Goal: Check status: Check status

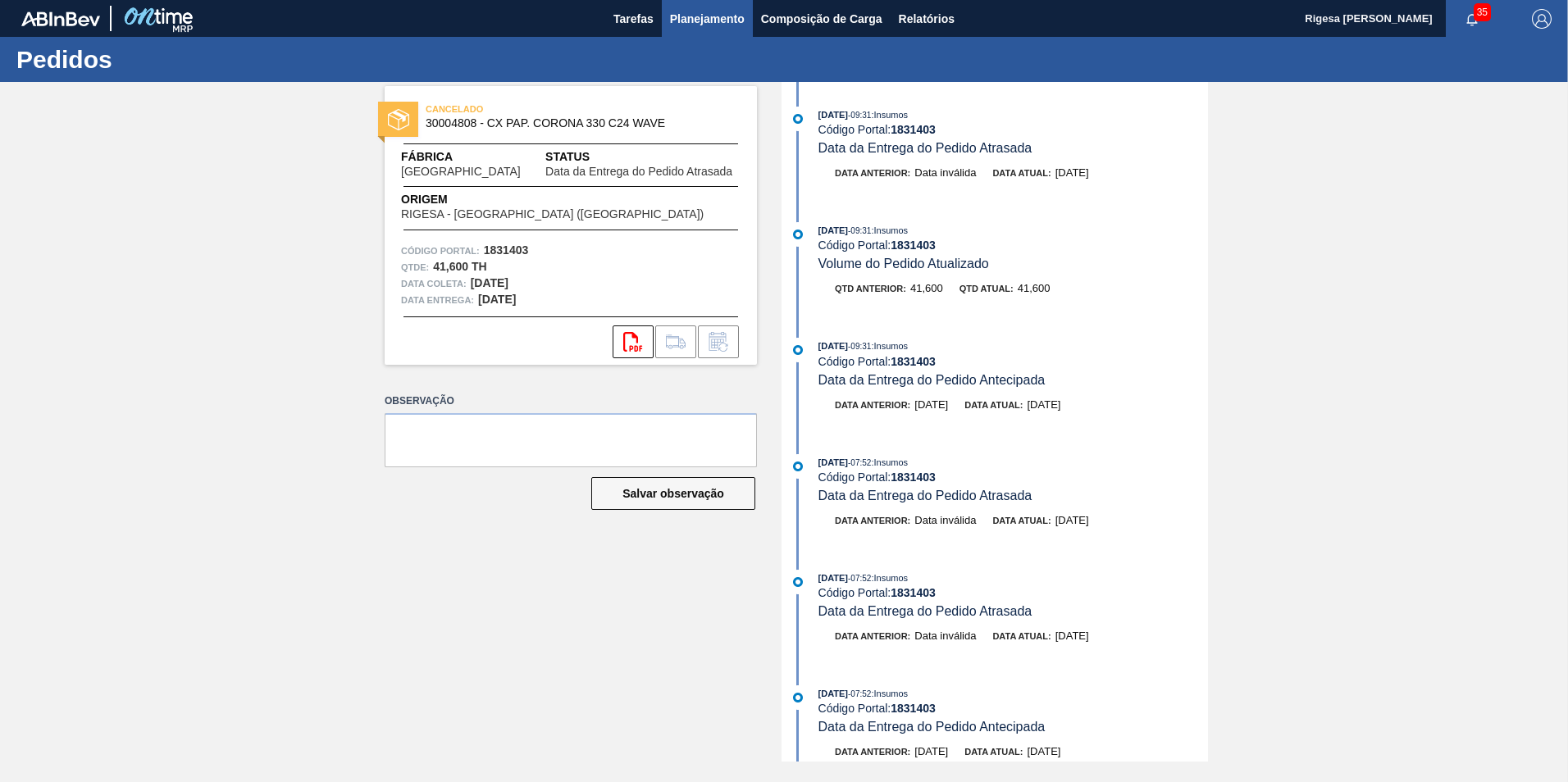
click at [691, 24] on span "Planejamento" at bounding box center [707, 18] width 75 height 19
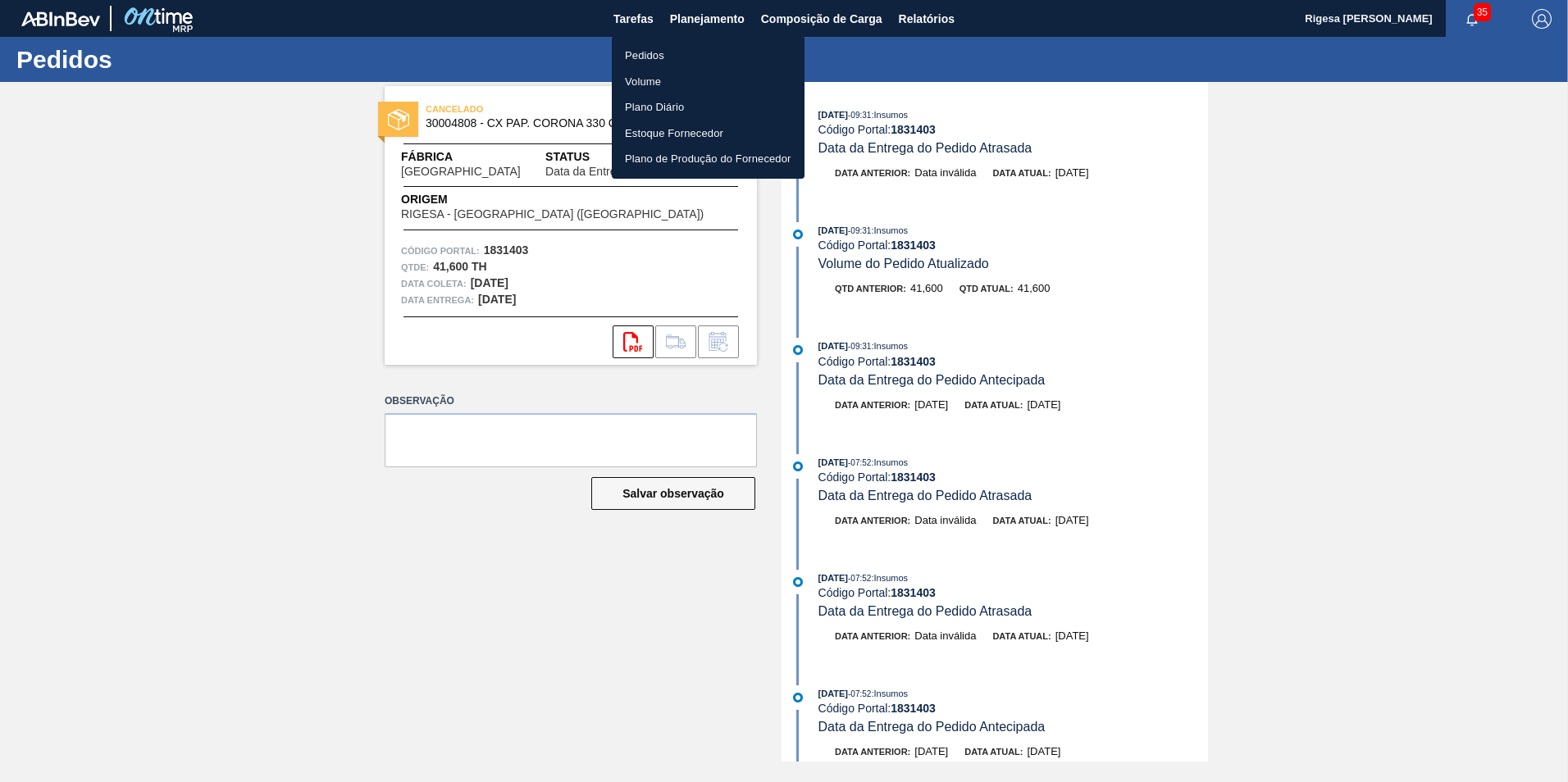
click at [650, 52] on li "Pedidos" at bounding box center [707, 55] width 193 height 26
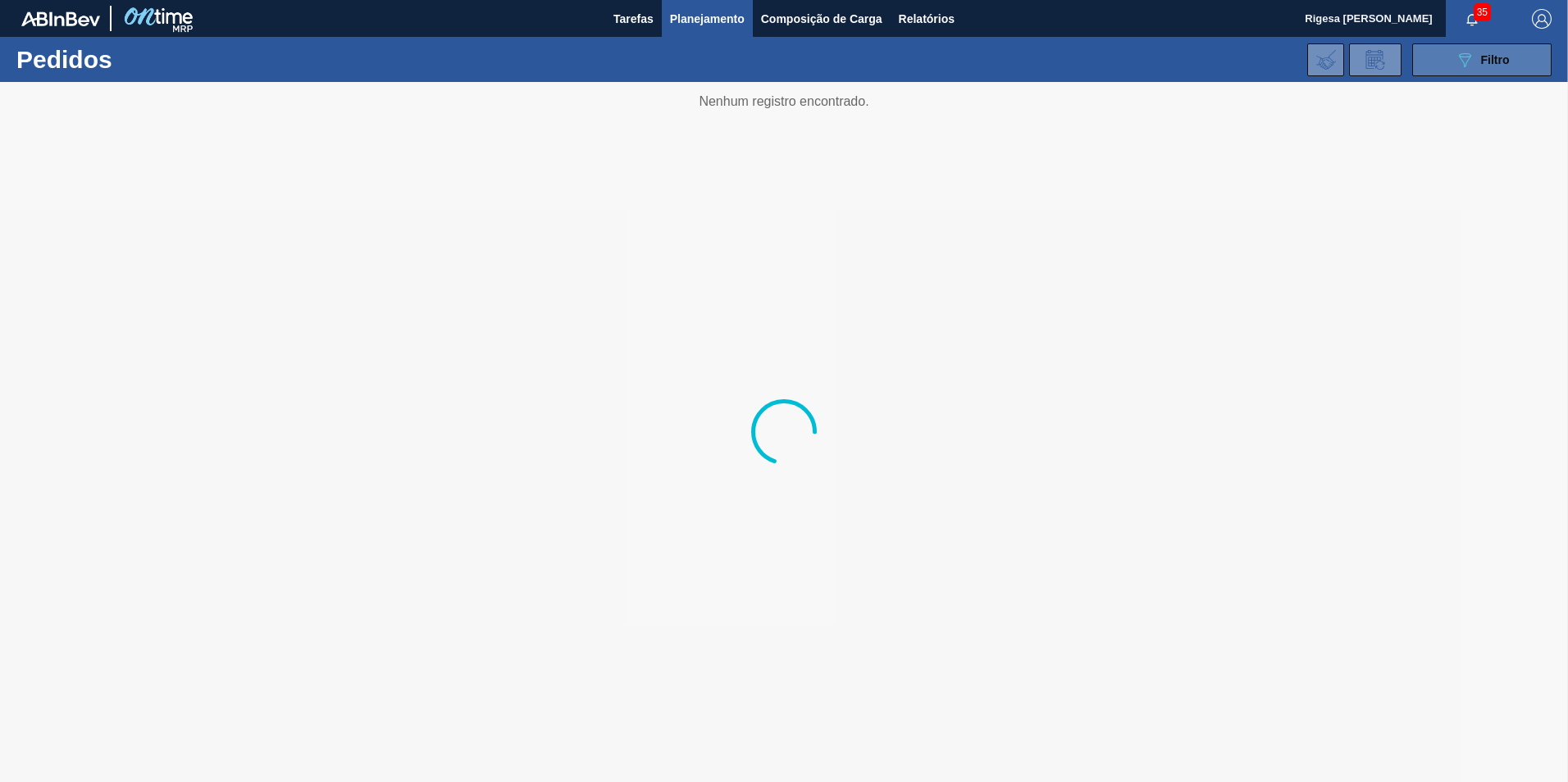
click at [1444, 55] on button "089F7B8B-B2A5-4AFE-B5C0-19BA573D28AC Filtro" at bounding box center [1482, 60] width 140 height 33
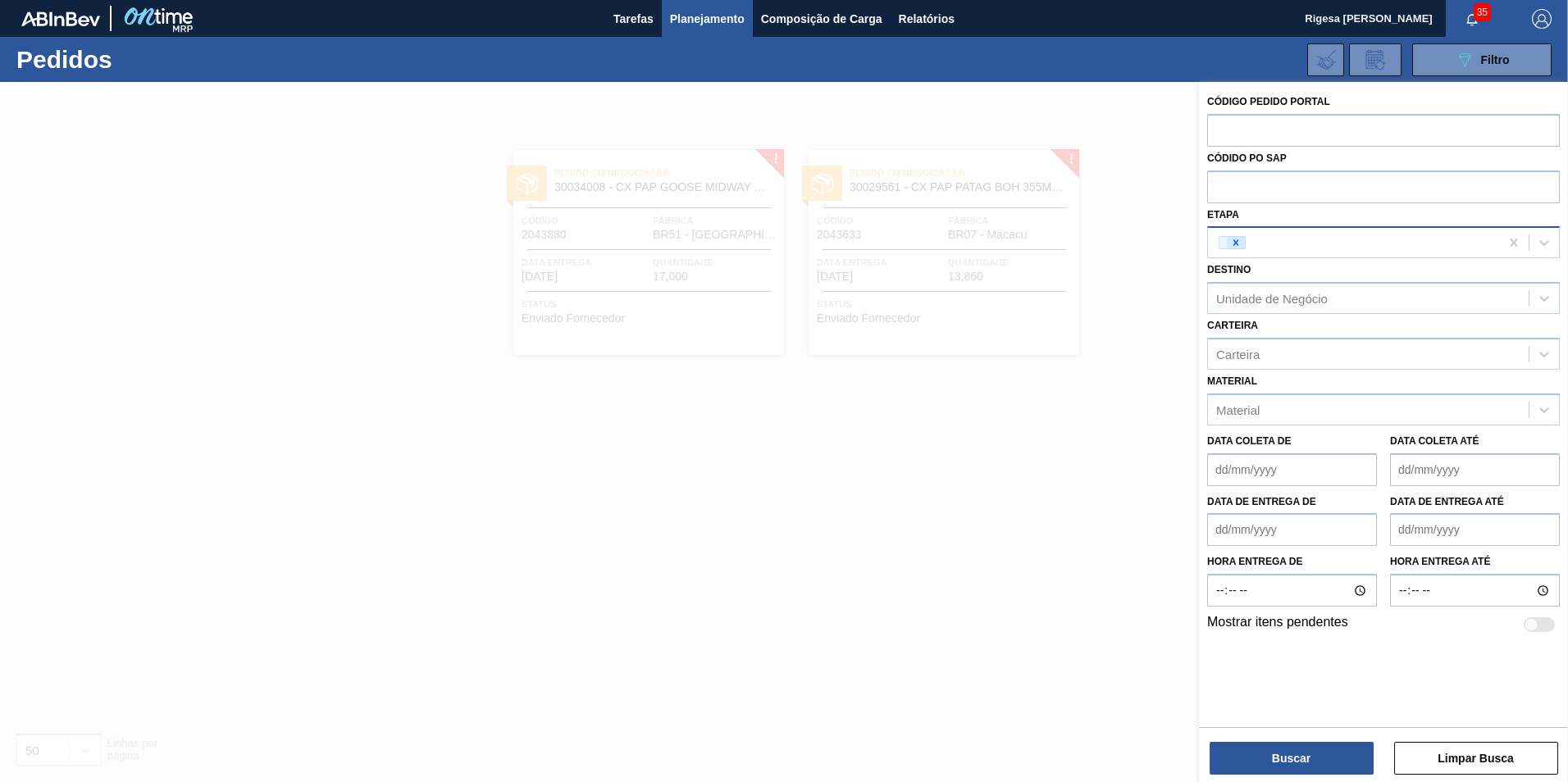
click at [1235, 245] on icon at bounding box center [1236, 243] width 6 height 6
click at [1301, 754] on button "Buscar" at bounding box center [1291, 758] width 164 height 33
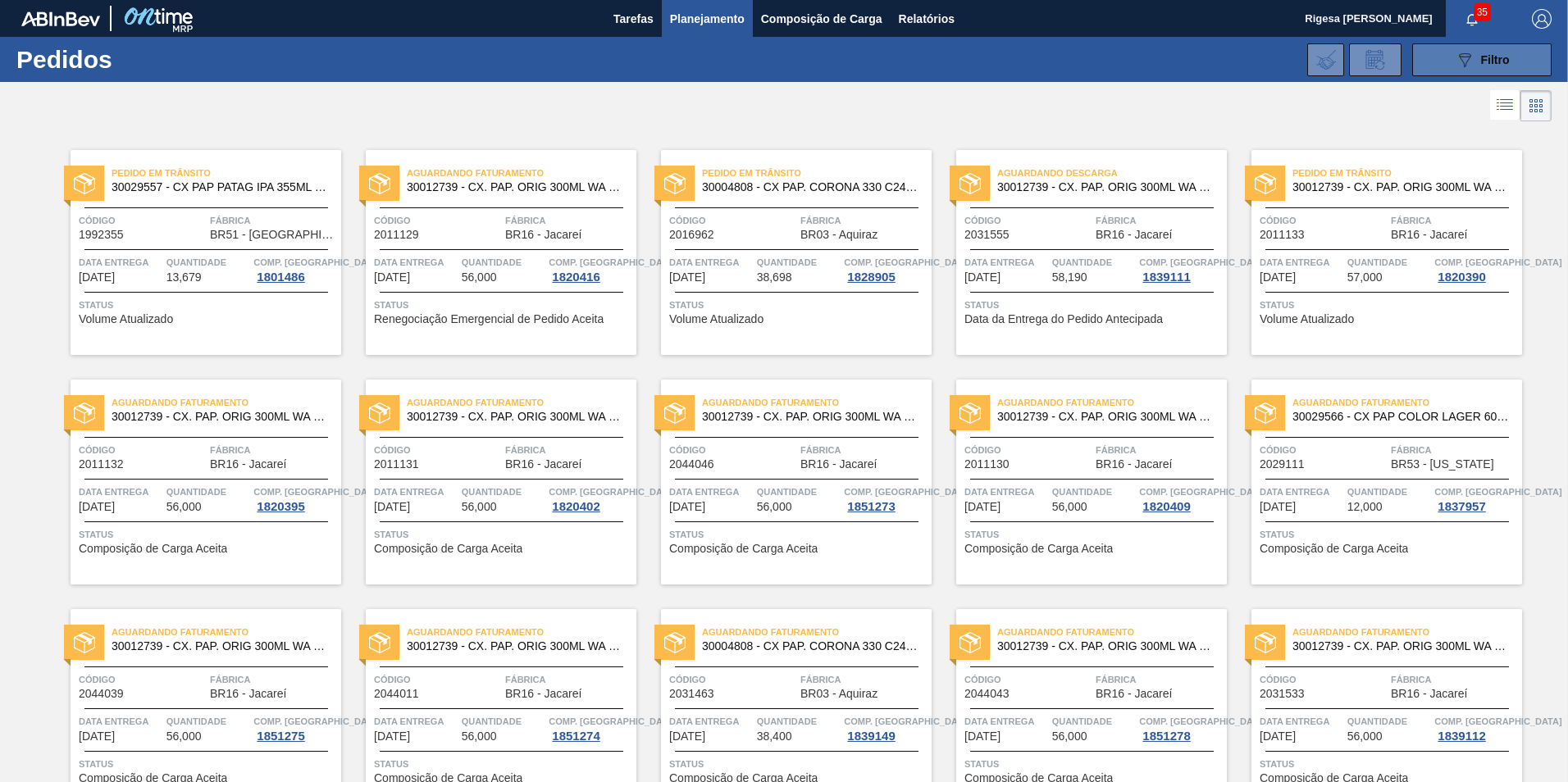
click at [1446, 59] on button "089F7B8B-B2A5-4AFE-B5C0-19BA573D28AC Filtro" at bounding box center [1482, 60] width 140 height 33
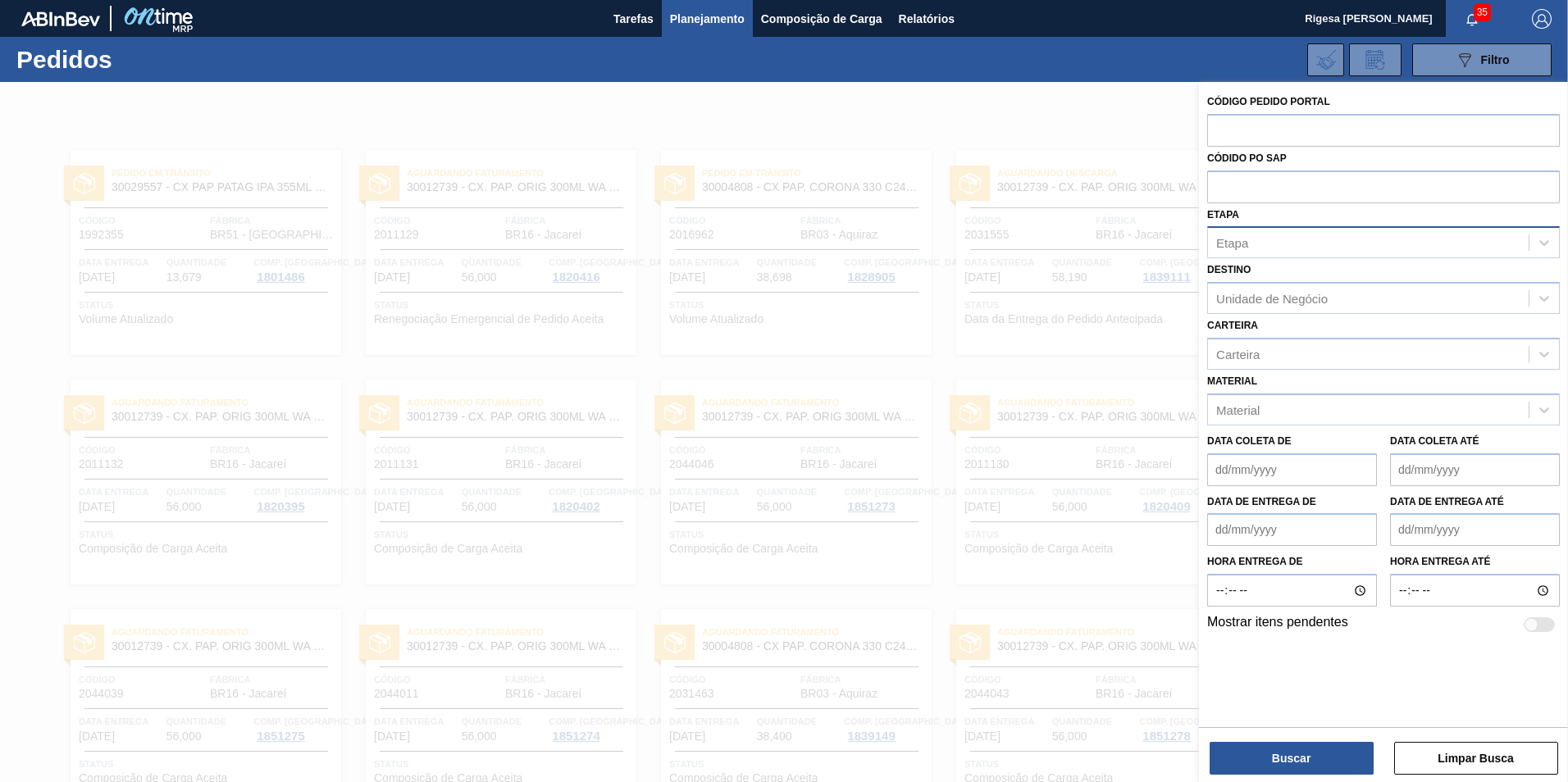
click at [1272, 246] on div "Etapa" at bounding box center [1368, 243] width 320 height 24
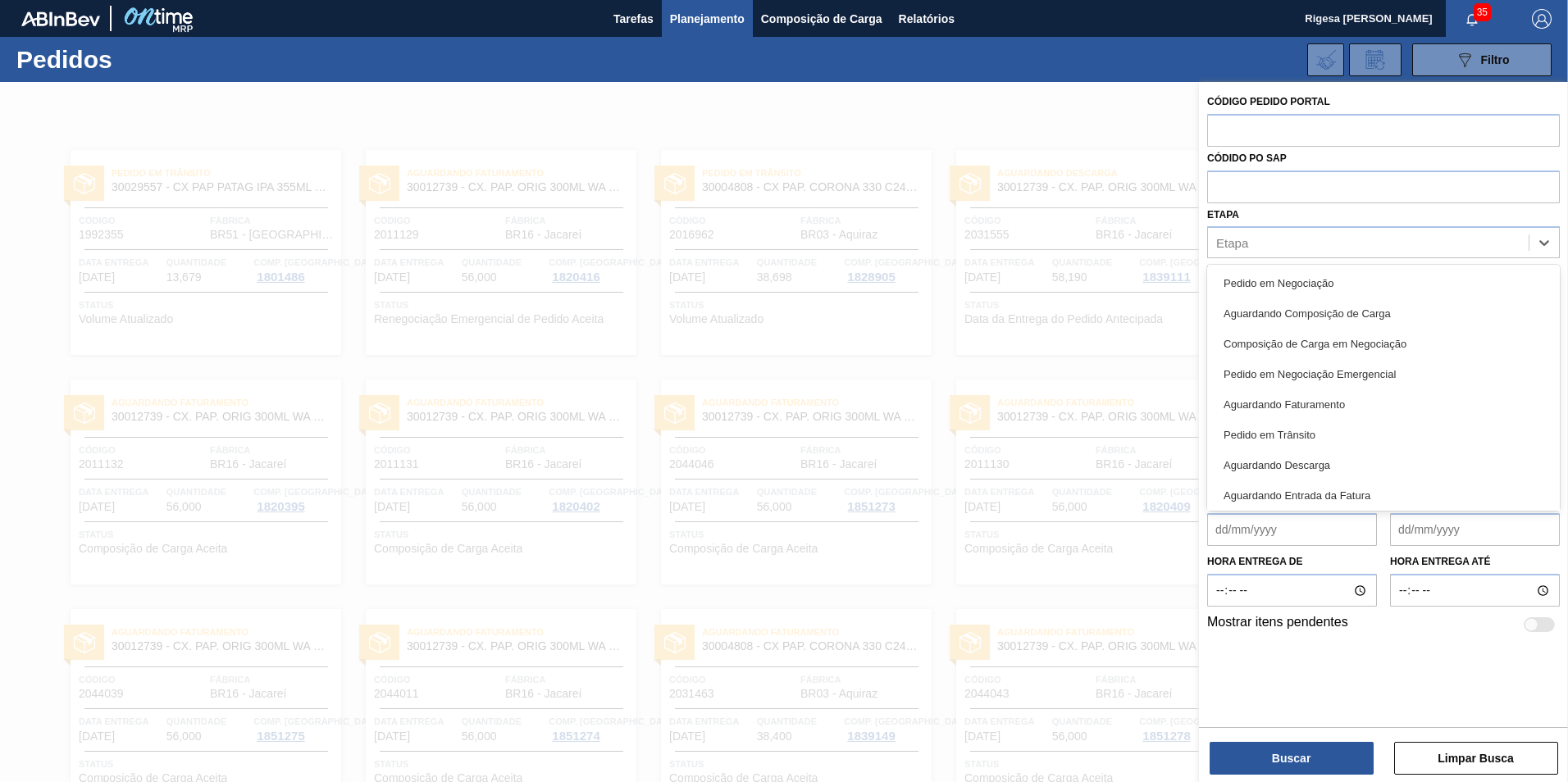
click at [1258, 280] on div "Pedido em Negociação" at bounding box center [1383, 283] width 352 height 30
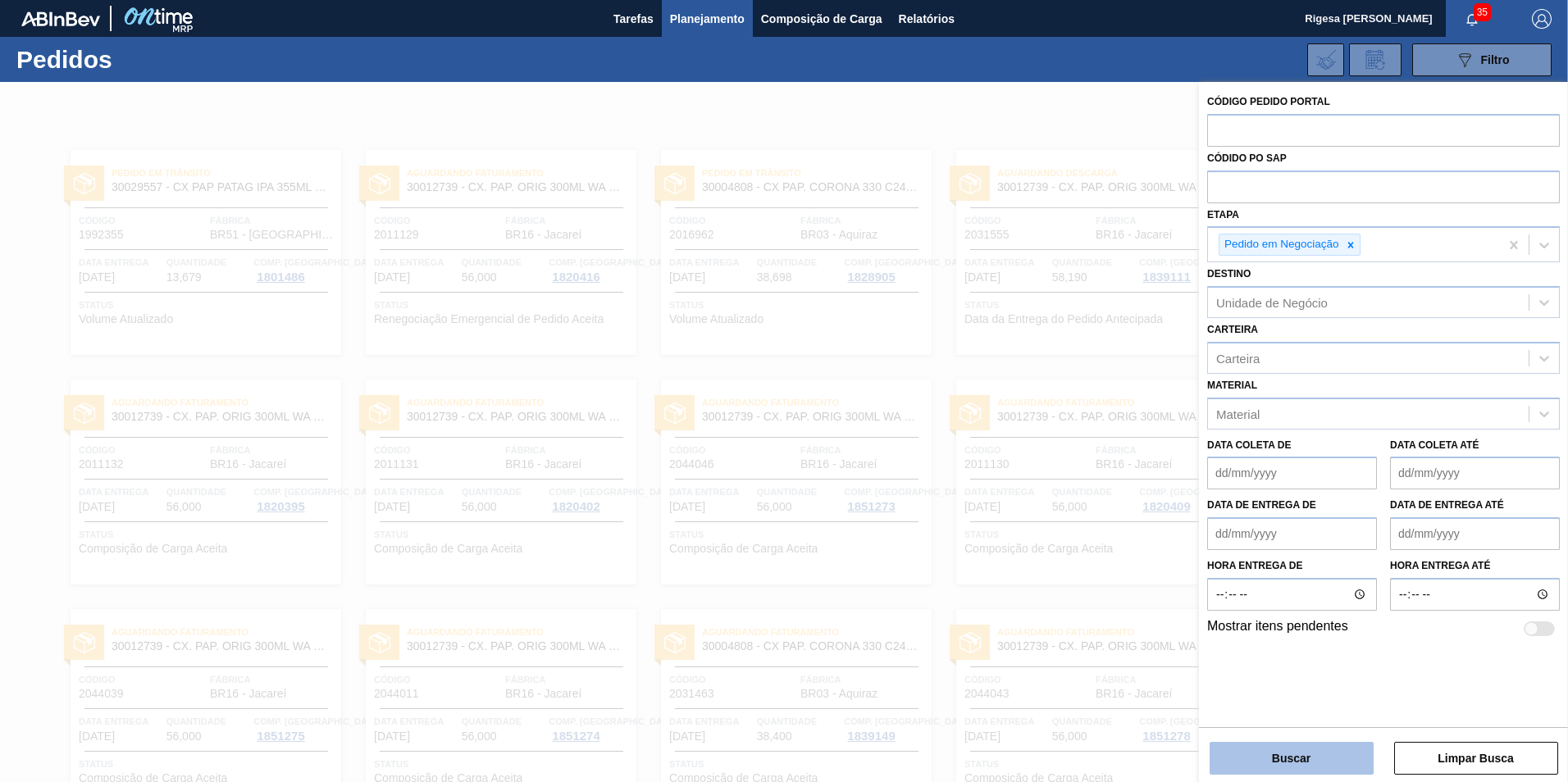
click at [1268, 758] on button "Buscar" at bounding box center [1291, 758] width 164 height 33
